Goal: Information Seeking & Learning: Learn about a topic

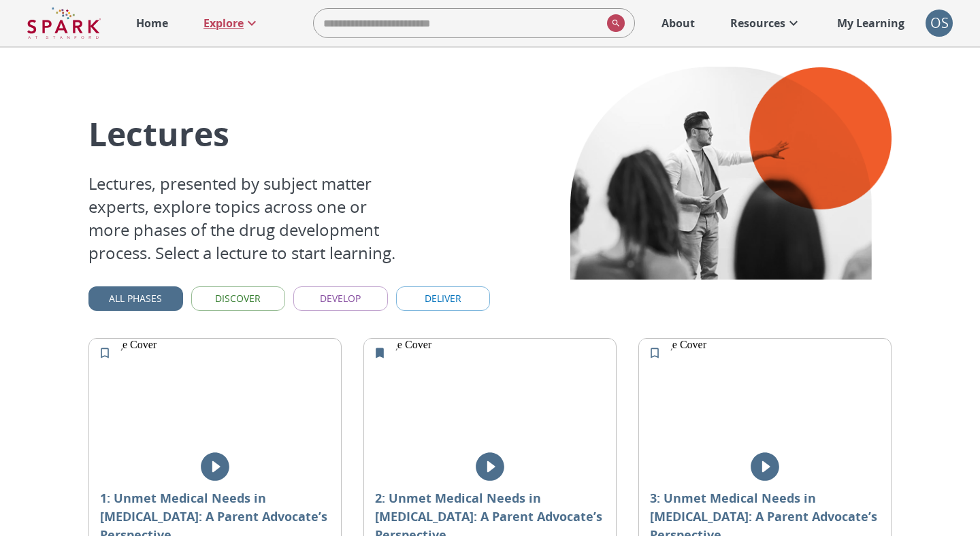
click at [236, 24] on p "Explore" at bounding box center [223, 23] width 40 height 16
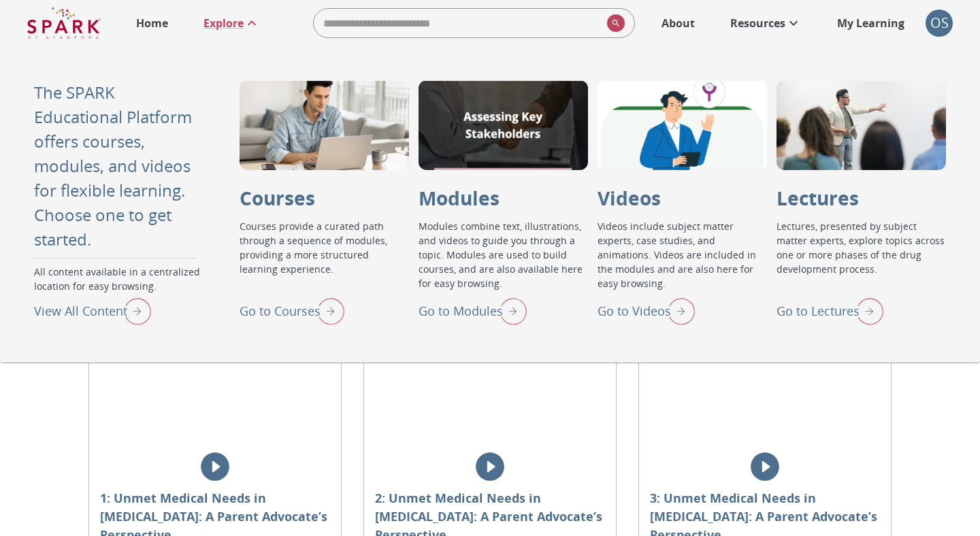
click at [150, 27] on p "Home" at bounding box center [152, 23] width 32 height 16
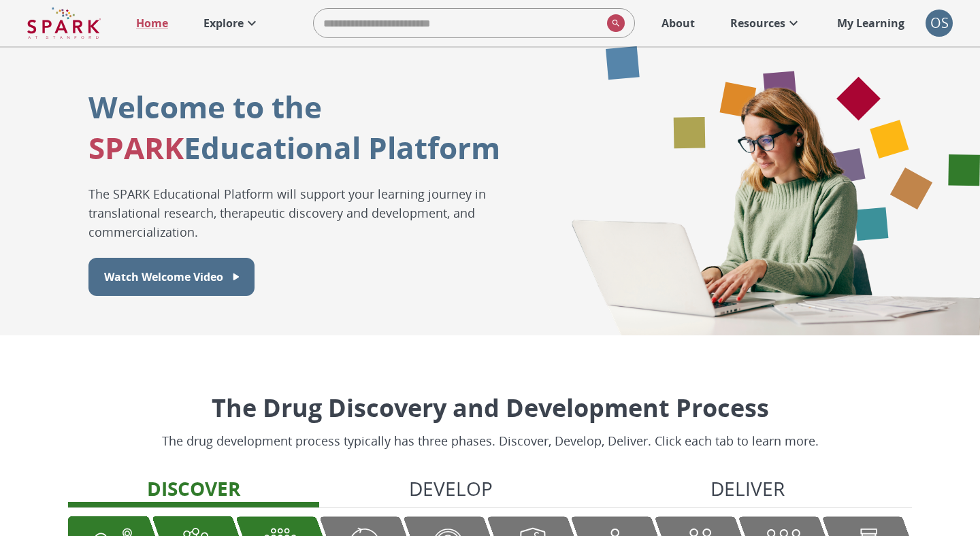
click at [222, 23] on p "Explore" at bounding box center [223, 23] width 40 height 16
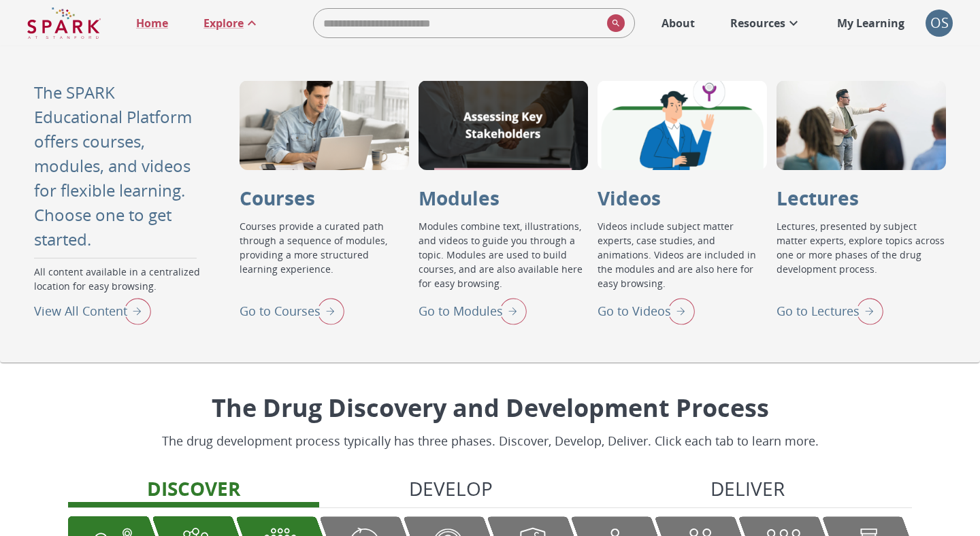
click at [134, 312] on img "View All Content" at bounding box center [134, 310] width 34 height 35
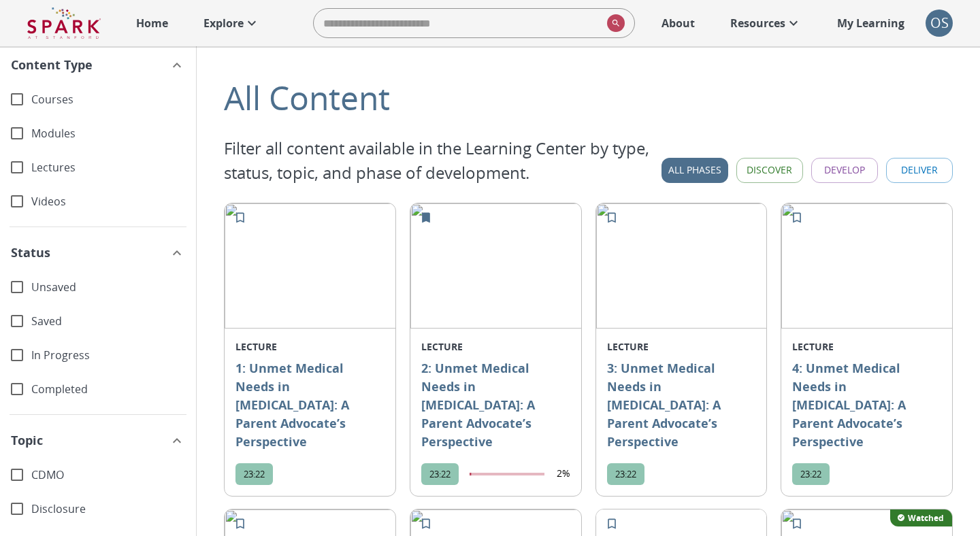
click at [770, 169] on button "Discover" at bounding box center [769, 170] width 67 height 25
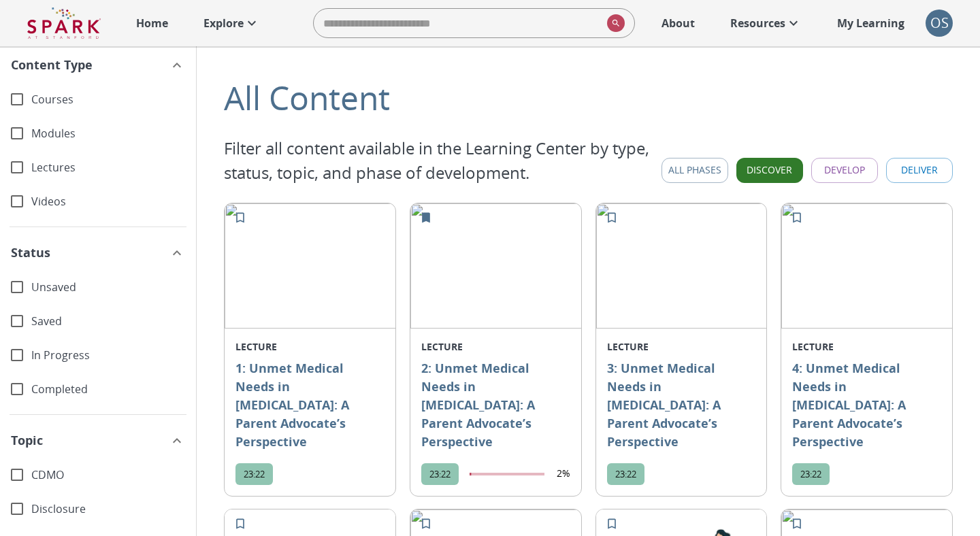
click at [836, 173] on button "Develop" at bounding box center [844, 170] width 67 height 25
click at [781, 173] on button "Discover" at bounding box center [769, 170] width 67 height 25
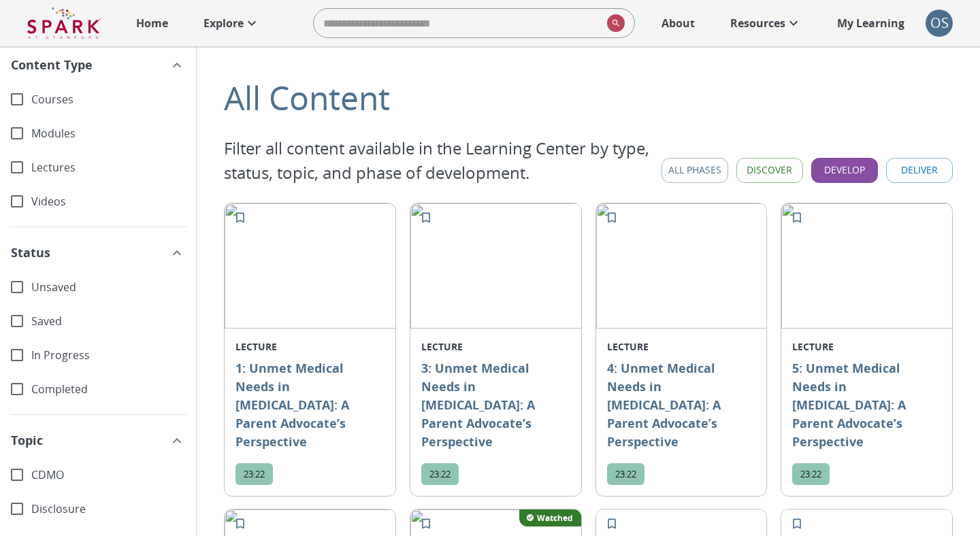
click at [906, 167] on button "Deliver" at bounding box center [919, 170] width 67 height 25
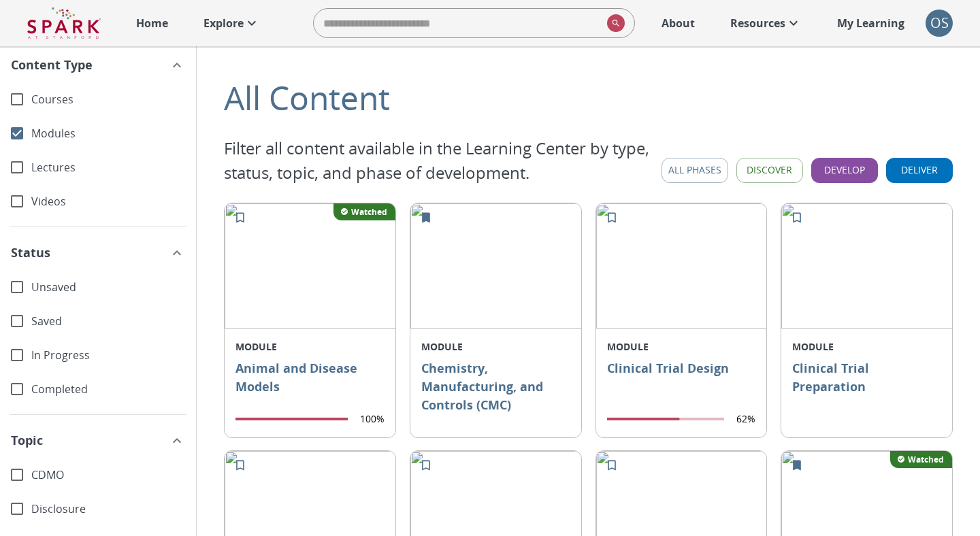
click at [840, 172] on button "Develop" at bounding box center [844, 170] width 67 height 25
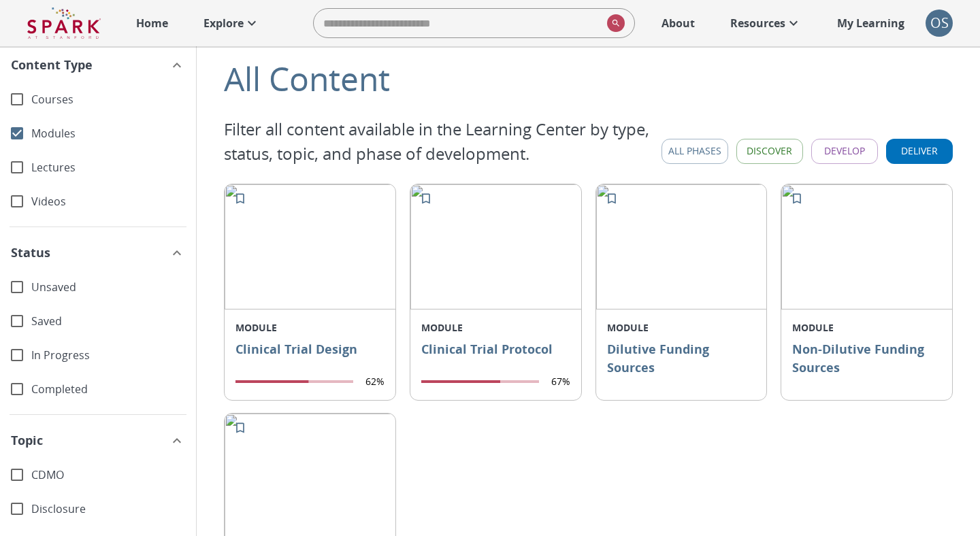
scroll to position [5, 0]
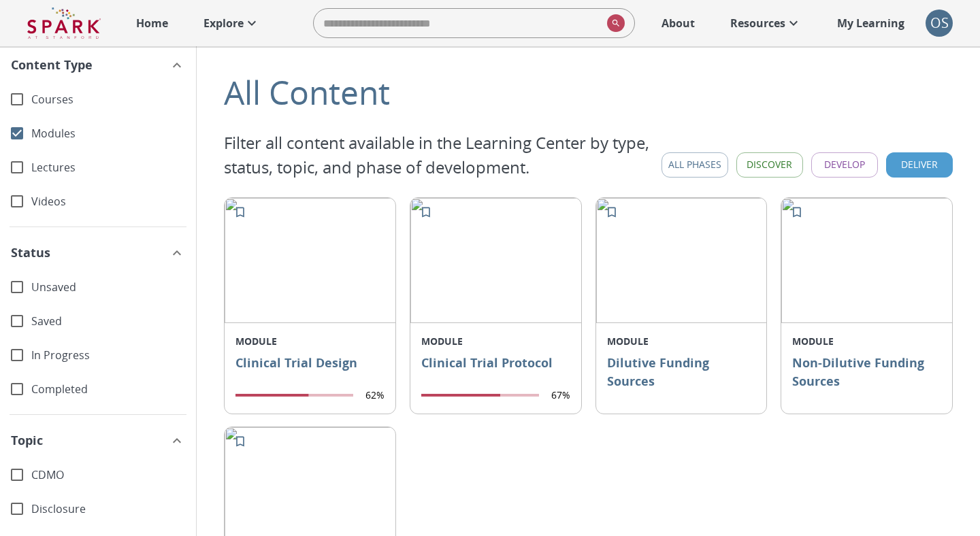
click at [899, 169] on button "Deliver" at bounding box center [919, 164] width 67 height 25
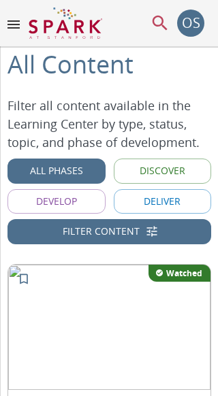
scroll to position [0, 0]
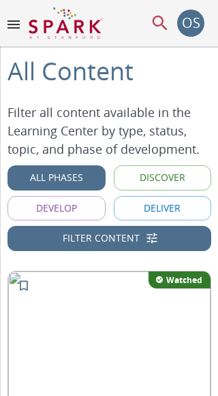
click at [105, 238] on button "Filter Content" at bounding box center [108, 238] width 203 height 25
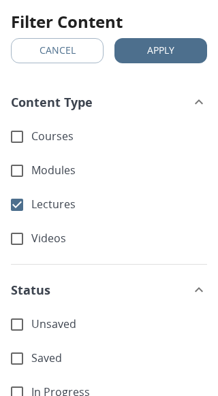
click at [143, 50] on button "Apply" at bounding box center [160, 50] width 93 height 25
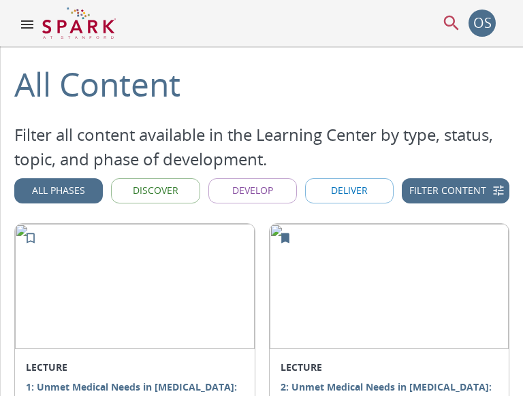
click at [478, 186] on button "Filter Content" at bounding box center [454, 190] width 107 height 25
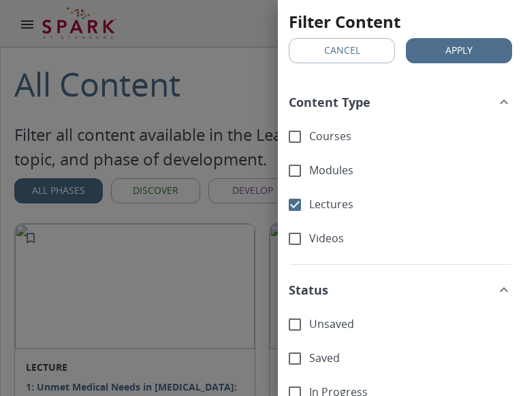
click at [344, 53] on button "Cancel" at bounding box center [341, 50] width 106 height 25
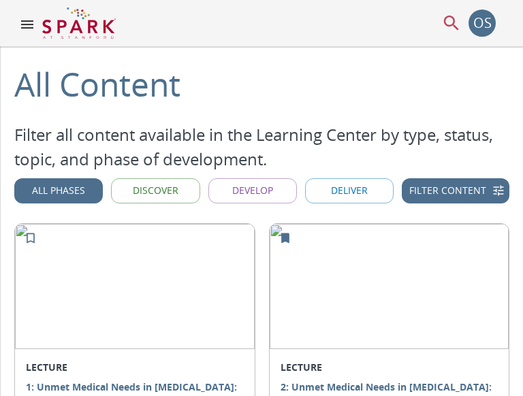
click at [474, 189] on button "Filter Content" at bounding box center [454, 190] width 107 height 25
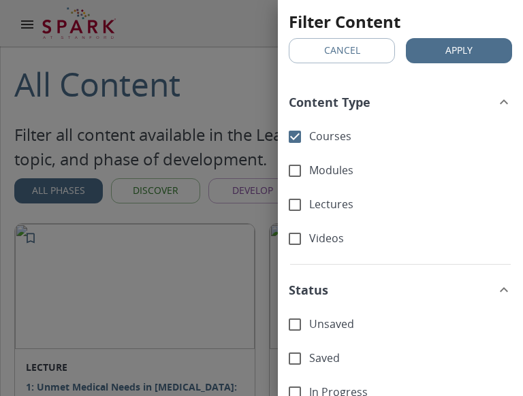
click at [462, 53] on button "Apply" at bounding box center [458, 50] width 106 height 25
